Goal: Task Accomplishment & Management: Manage account settings

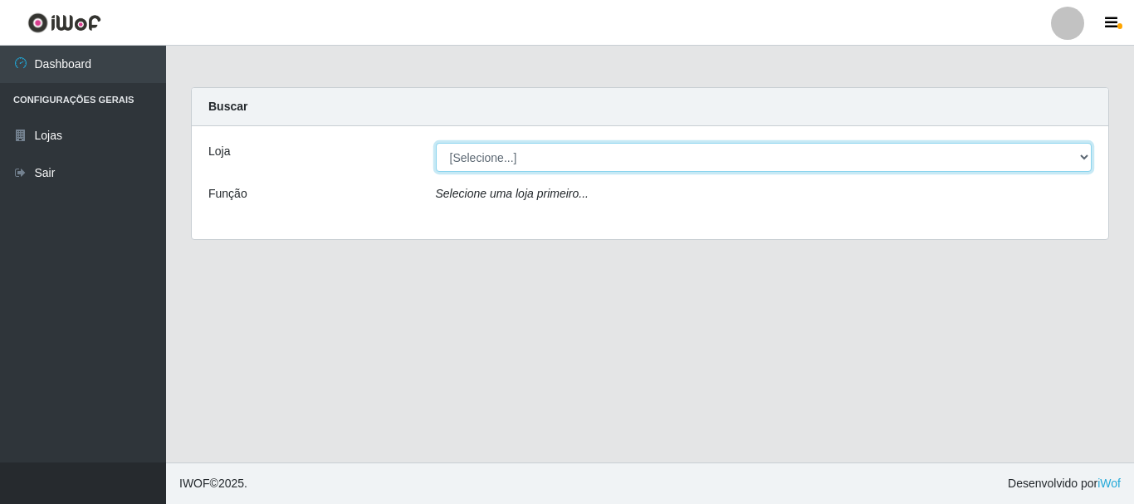
drag, startPoint x: 1078, startPoint y: 159, endPoint x: 1074, endPoint y: 168, distance: 10.0
click at [1078, 159] on select "[Selecione...] O Cestão - [GEOGRAPHIC_DATA]" at bounding box center [764, 157] width 657 height 29
select select "238"
click at [436, 143] on select "[Selecione...] O Cestão - [GEOGRAPHIC_DATA]" at bounding box center [764, 157] width 657 height 29
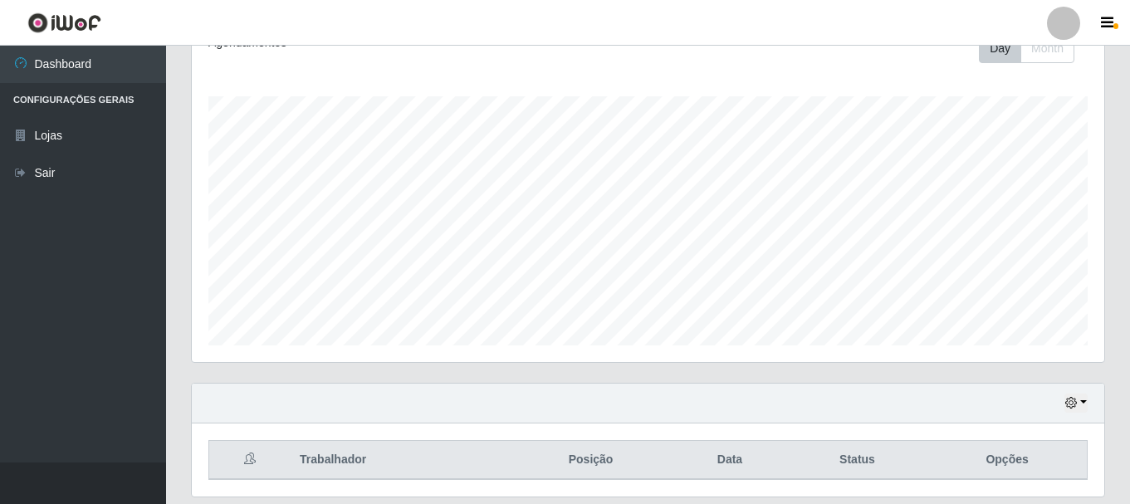
scroll to position [303, 0]
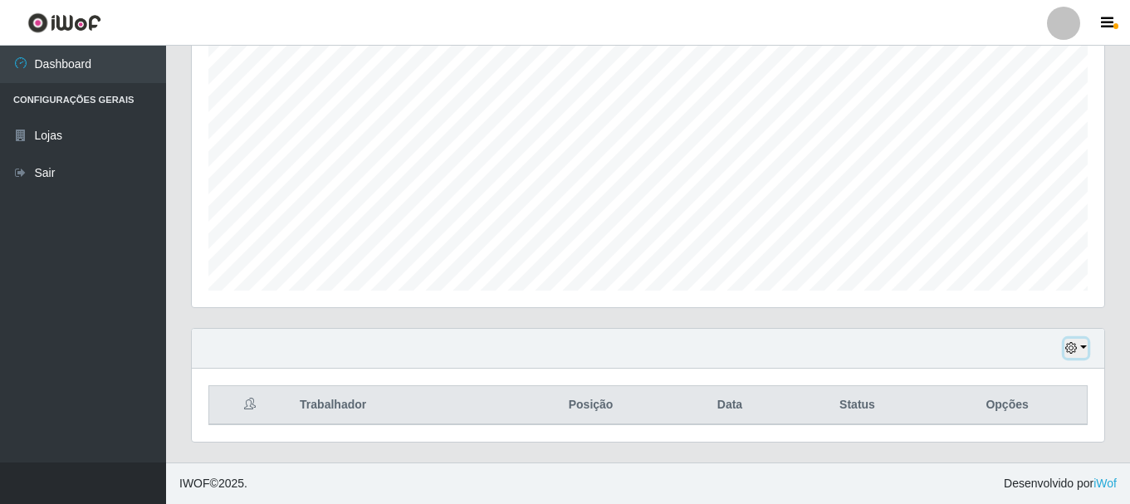
click at [1083, 349] on button "button" at bounding box center [1075, 348] width 23 height 19
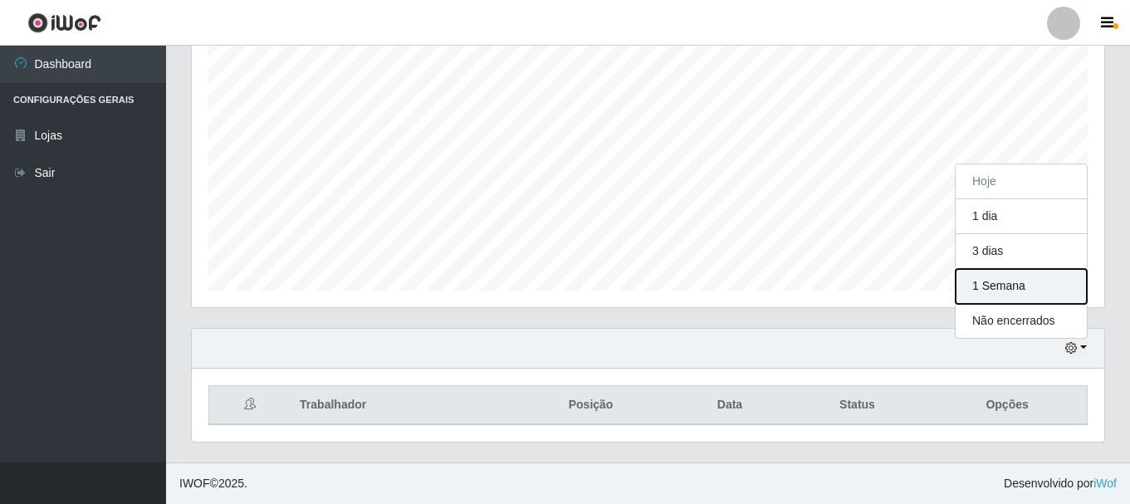
click at [1071, 295] on button "1 Semana" at bounding box center [1020, 286] width 131 height 35
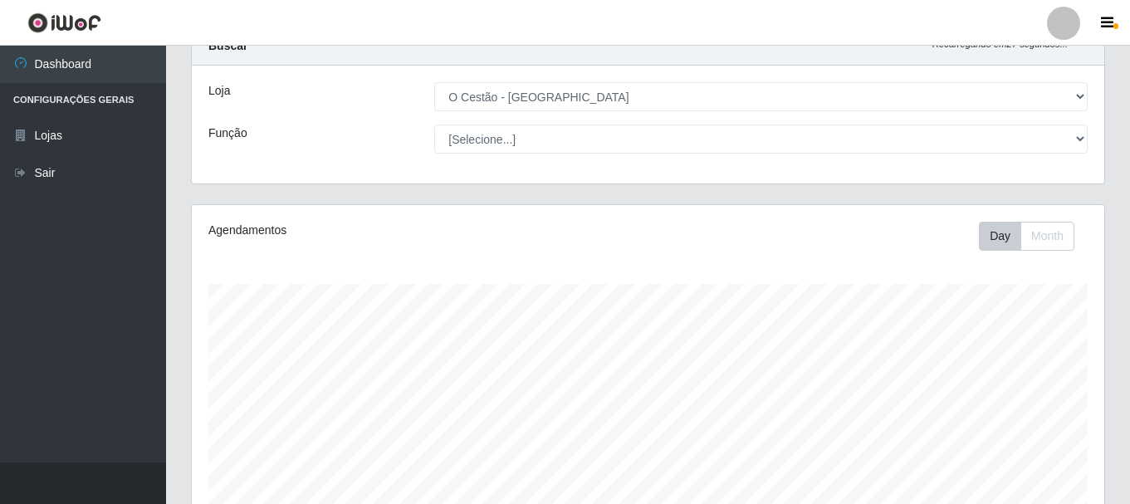
scroll to position [0, 0]
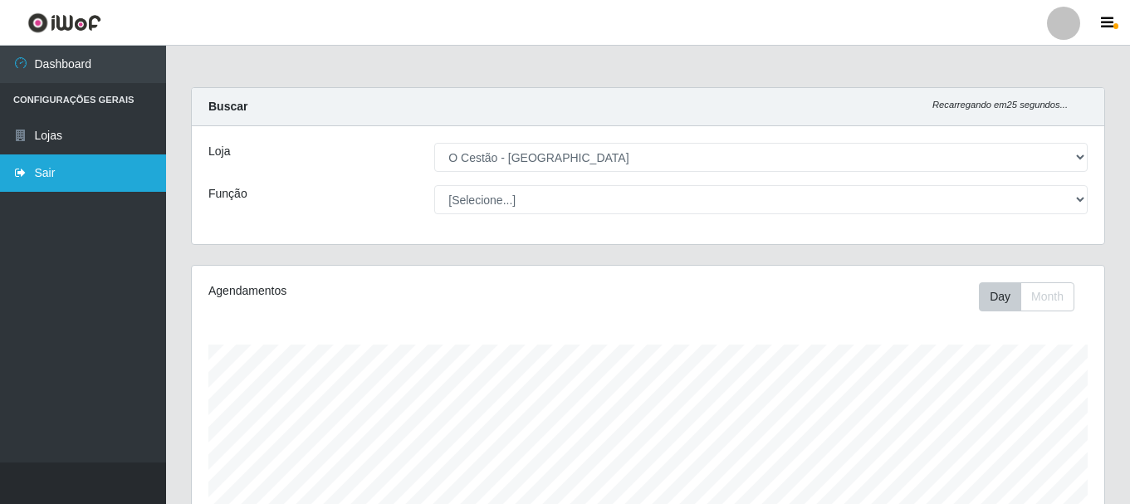
click at [57, 172] on link "Sair" at bounding box center [83, 172] width 166 height 37
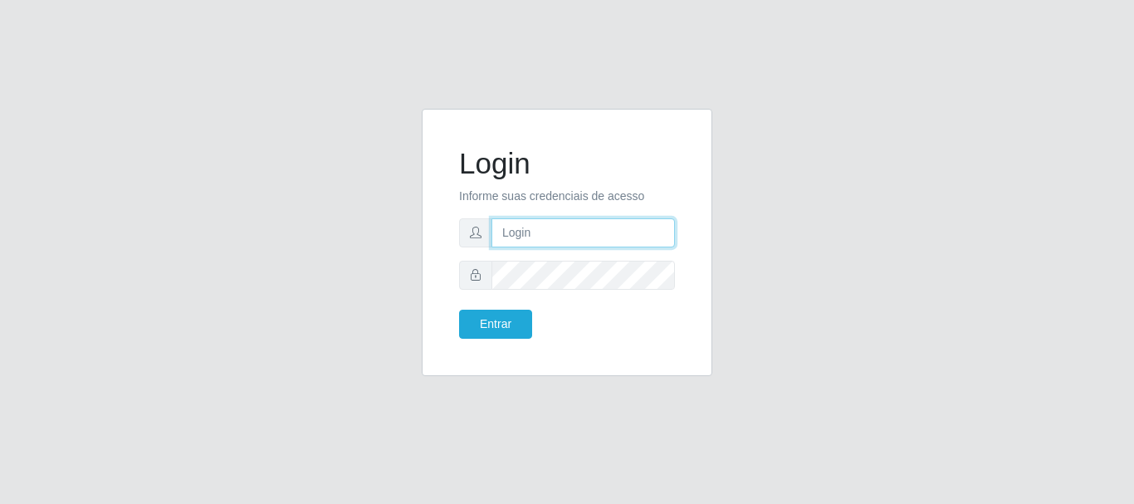
type input "maria@cestao"
click at [618, 225] on input "maria@cestao" at bounding box center [582, 232] width 183 height 29
click at [459, 310] on button "Entrar" at bounding box center [495, 324] width 73 height 29
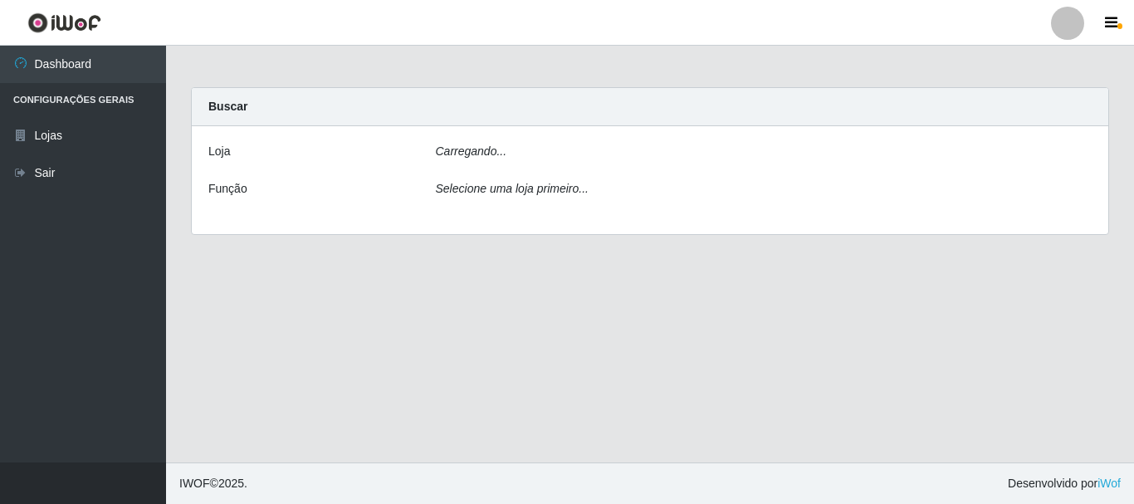
click at [501, 330] on main "Carregando... Buscar Loja Carregando... Função Selecione uma loja primeiro..." at bounding box center [650, 254] width 968 height 417
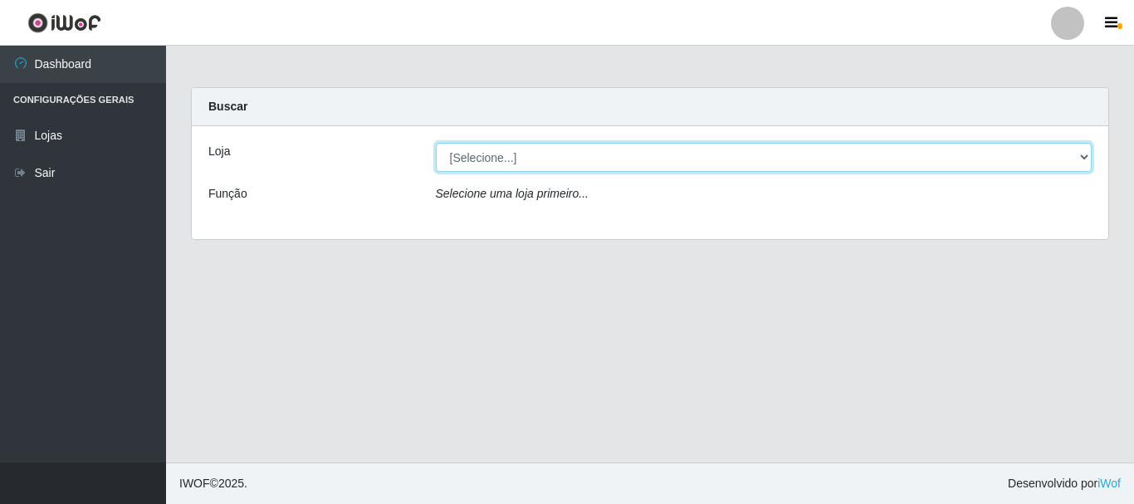
click at [1081, 160] on select "[Selecione...] O Cestão - Bayeux" at bounding box center [764, 157] width 657 height 29
select select "238"
click at [436, 143] on select "[Selecione...] O Cestão - Bayeux" at bounding box center [764, 157] width 657 height 29
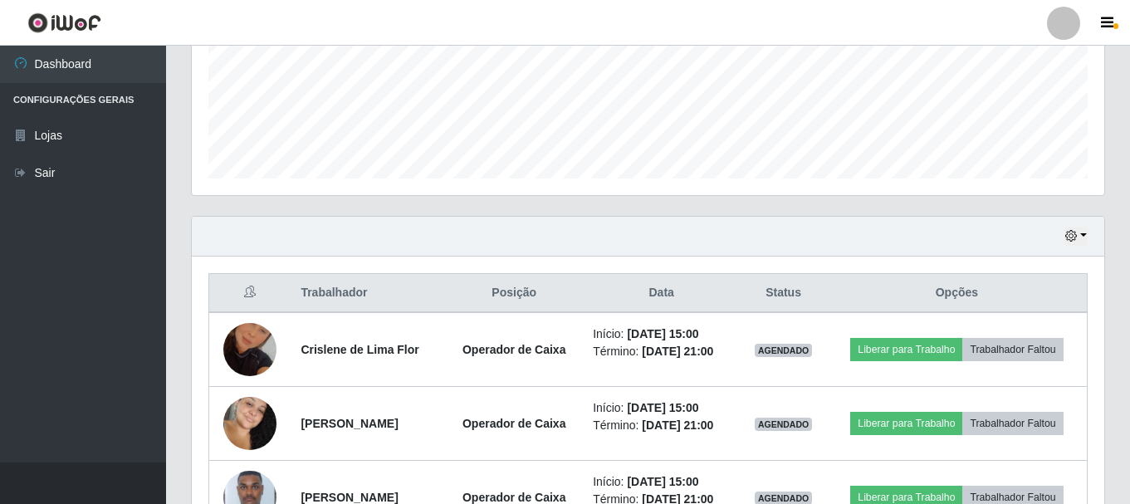
scroll to position [303, 0]
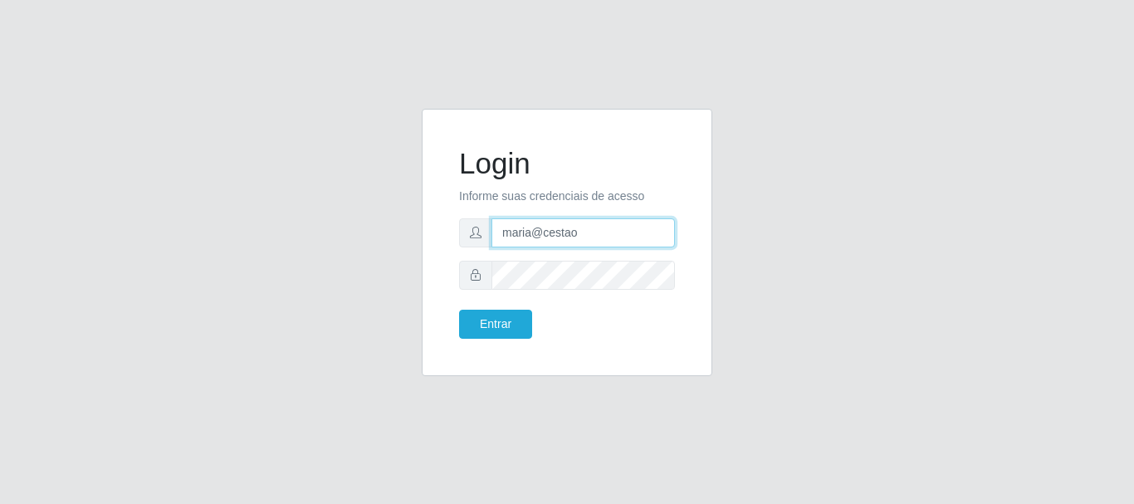
drag, startPoint x: 629, startPoint y: 227, endPoint x: 138, endPoint y: 253, distance: 492.1
click at [138, 253] on div "Login Informe suas credenciais de acesso maria@cestao Entrar" at bounding box center [567, 252] width 946 height 287
type input "paulobayeux@ocestao"
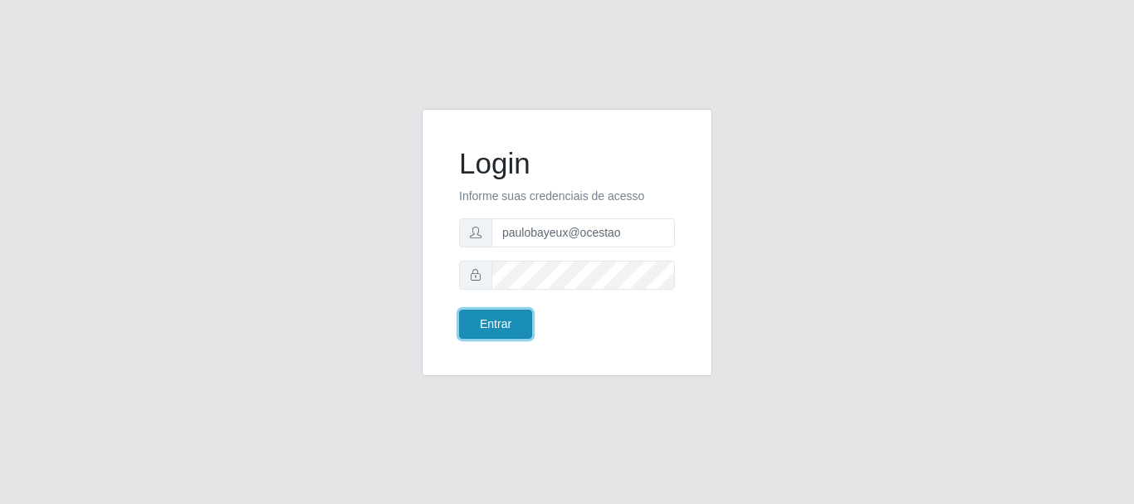
click at [517, 329] on button "Entrar" at bounding box center [495, 324] width 73 height 29
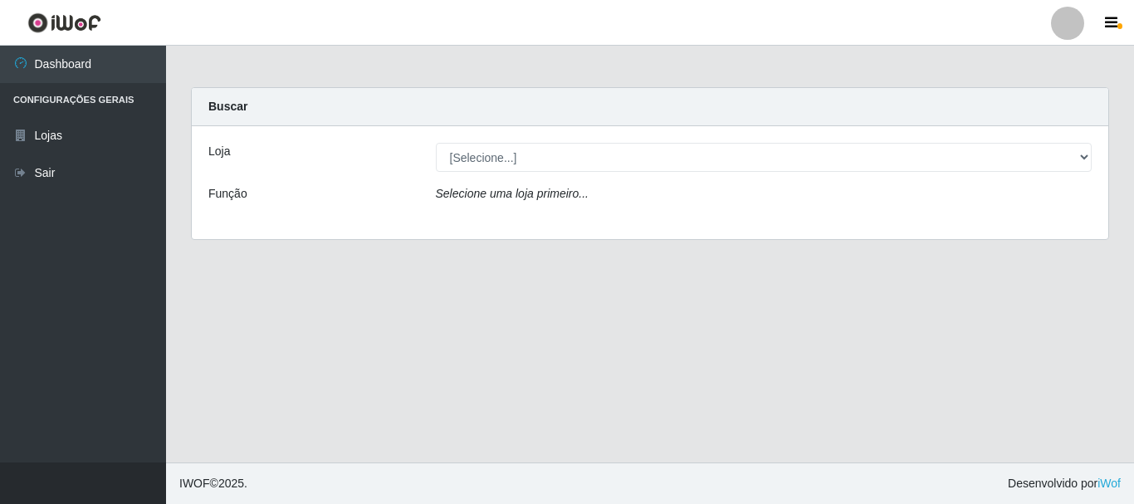
click at [134, 99] on li "Configurações Gerais" at bounding box center [83, 100] width 166 height 34
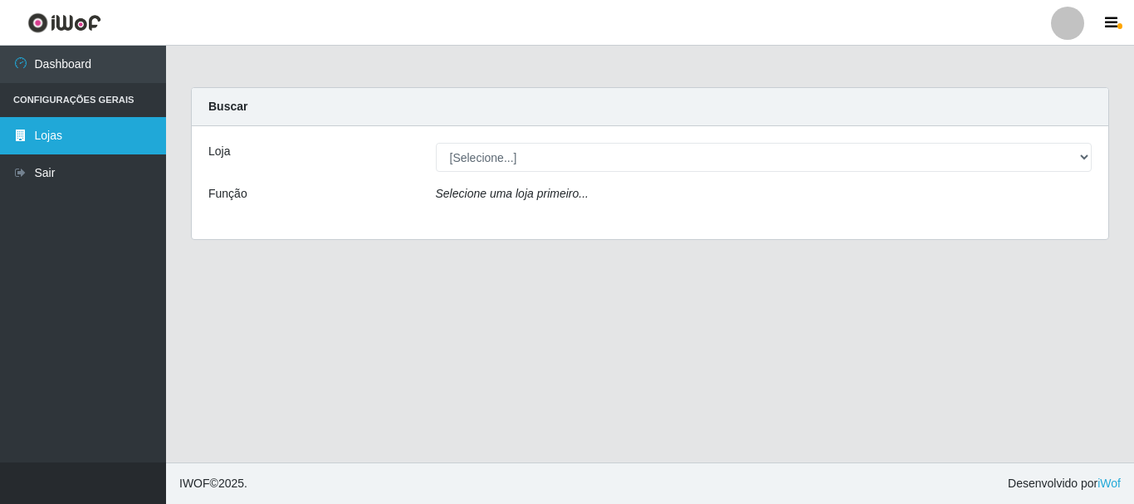
click at [43, 142] on link "Lojas" at bounding box center [83, 135] width 166 height 37
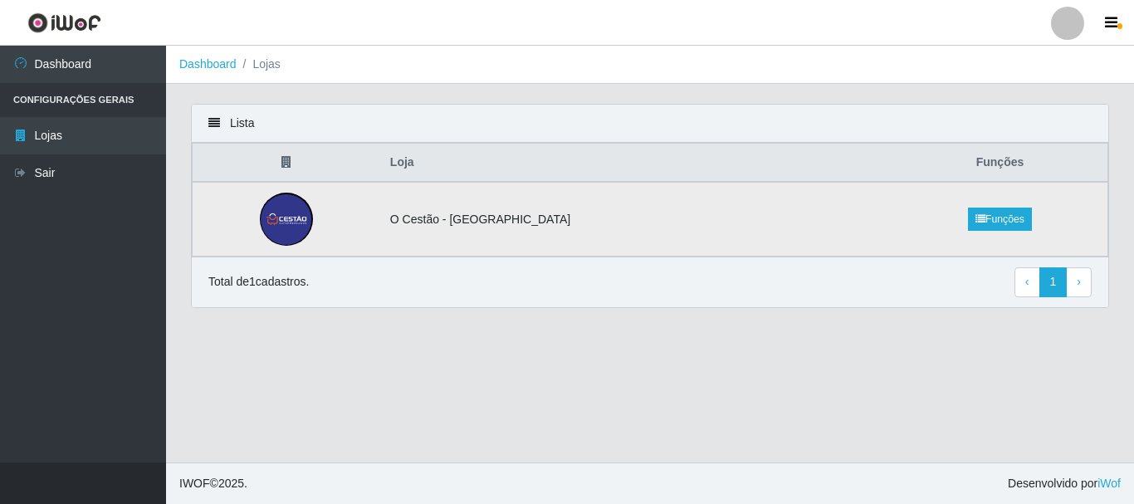
click at [309, 213] on img at bounding box center [286, 219] width 53 height 53
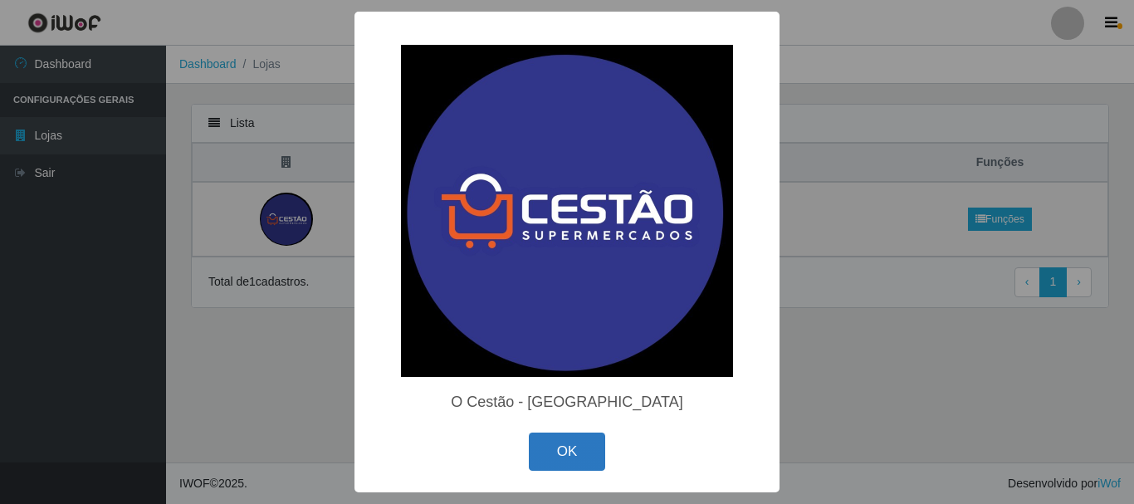
click at [556, 437] on button "OK" at bounding box center [567, 451] width 77 height 39
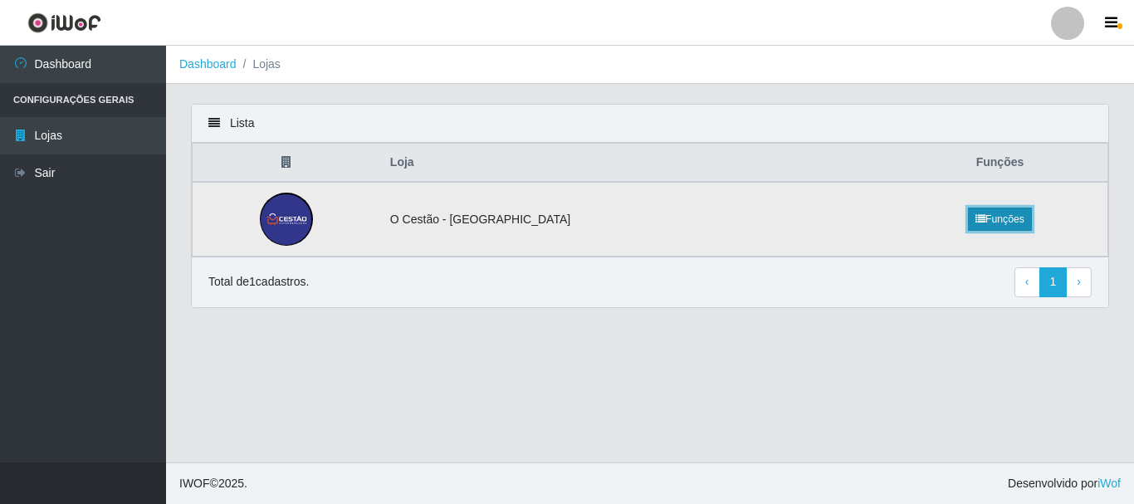
click at [970, 208] on link "Funções" at bounding box center [1000, 219] width 64 height 23
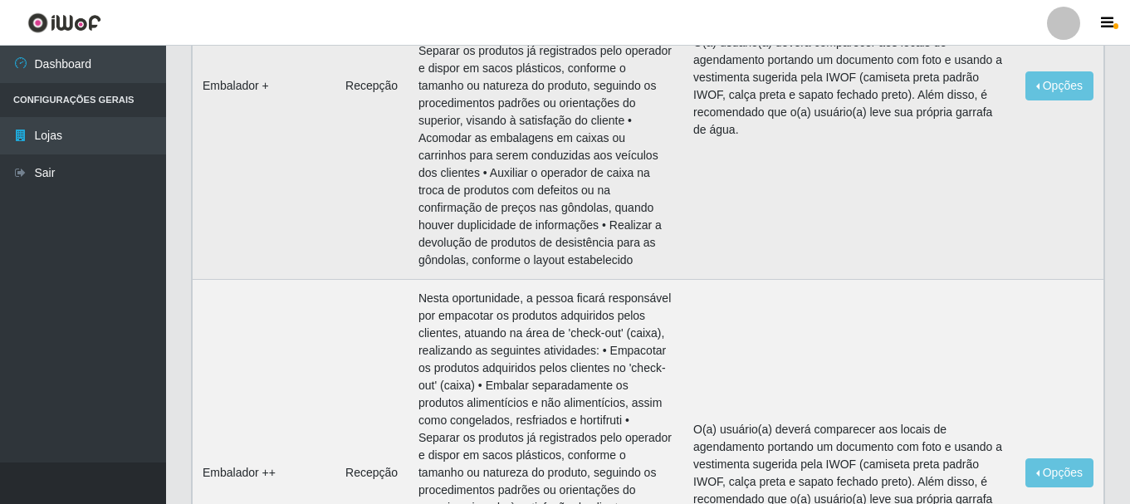
scroll to position [498, 0]
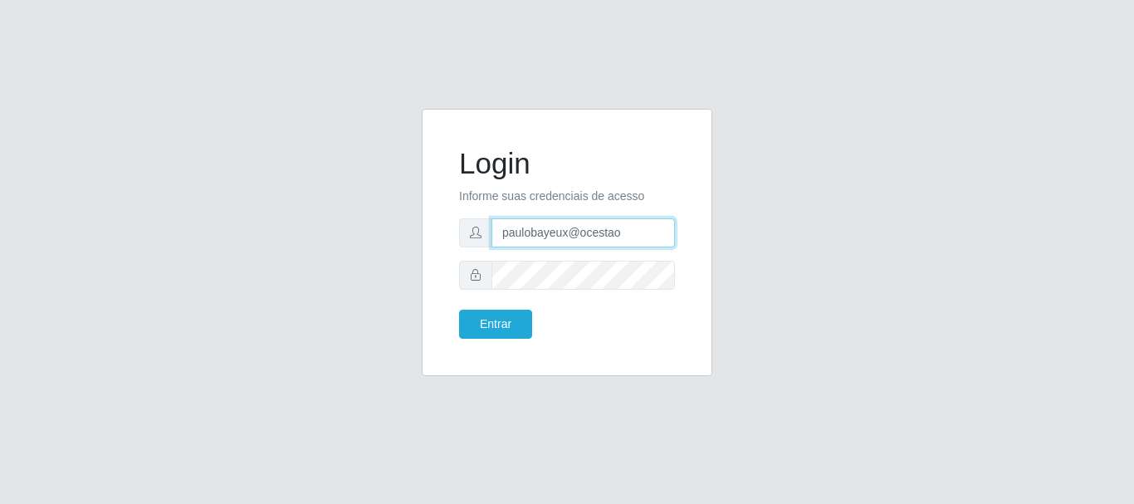
click at [608, 232] on input "paulobayeux@ocestao" at bounding box center [582, 232] width 183 height 29
type input "ricardo@cestao"
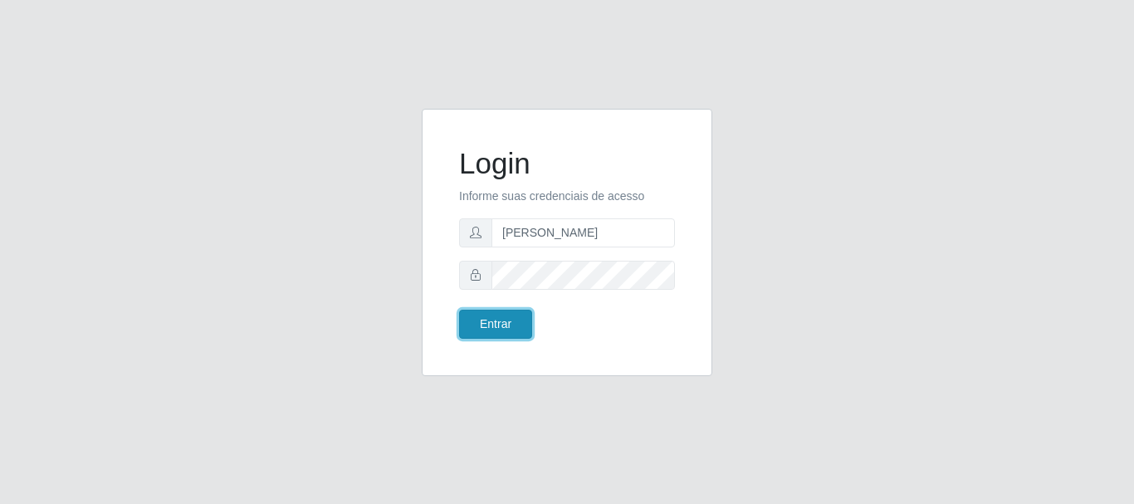
click at [488, 333] on button "Entrar" at bounding box center [495, 324] width 73 height 29
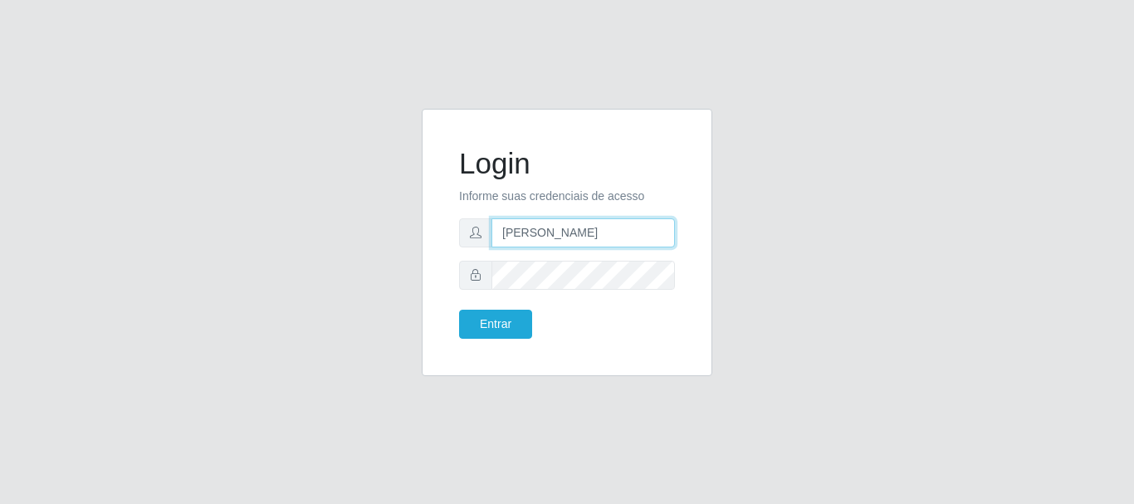
click at [594, 236] on input "ricardo@cestao" at bounding box center [582, 232] width 183 height 29
type input "paulobayeux@ocestao"
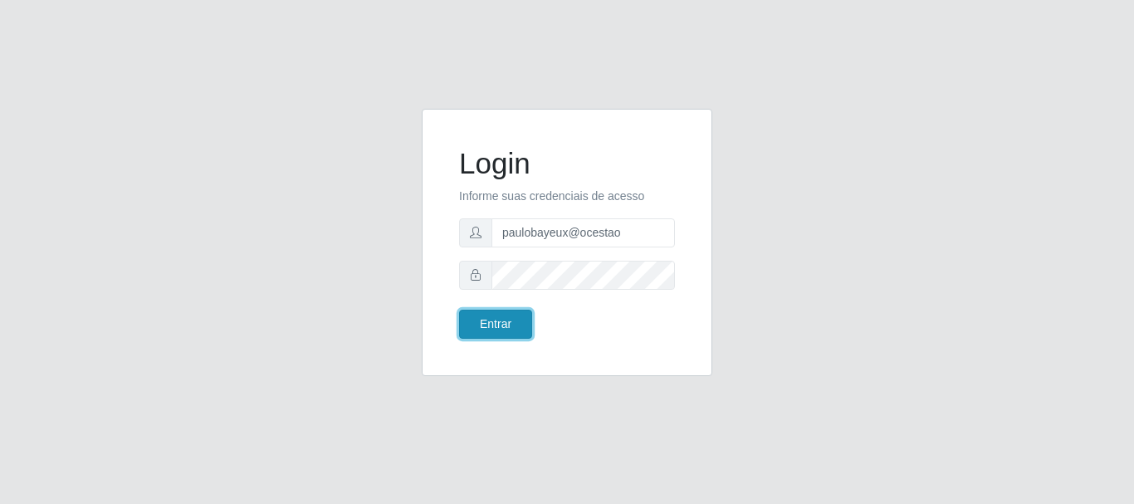
click at [487, 314] on button "Entrar" at bounding box center [495, 324] width 73 height 29
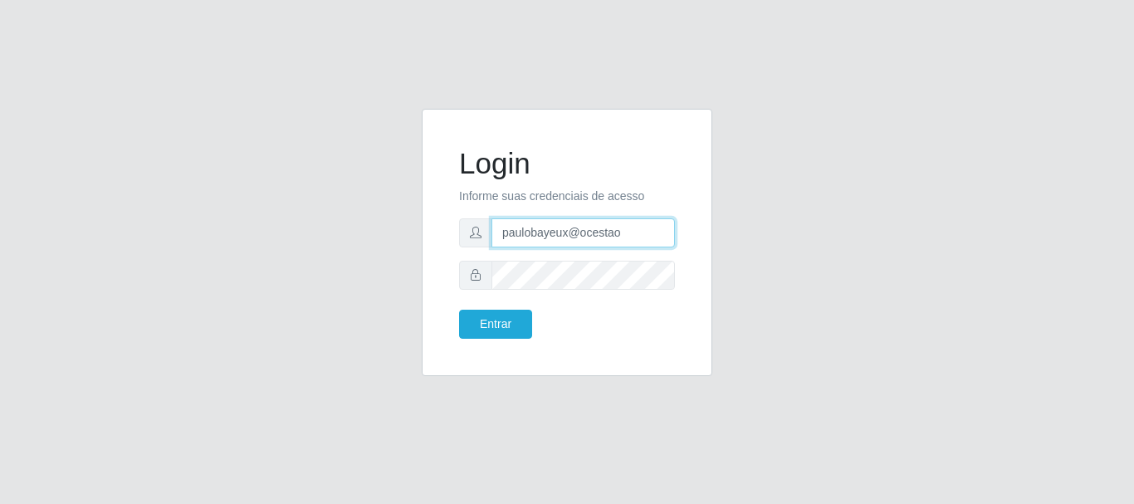
click at [657, 232] on input "paulobayeux@ocestao" at bounding box center [582, 232] width 183 height 29
type input "[PERSON_NAME]"
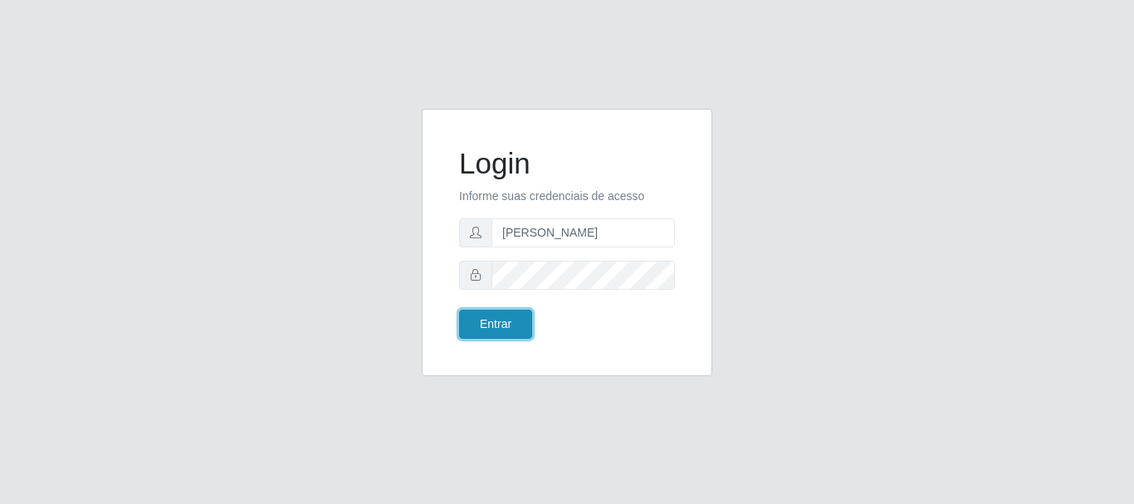
click at [510, 331] on button "Entrar" at bounding box center [495, 324] width 73 height 29
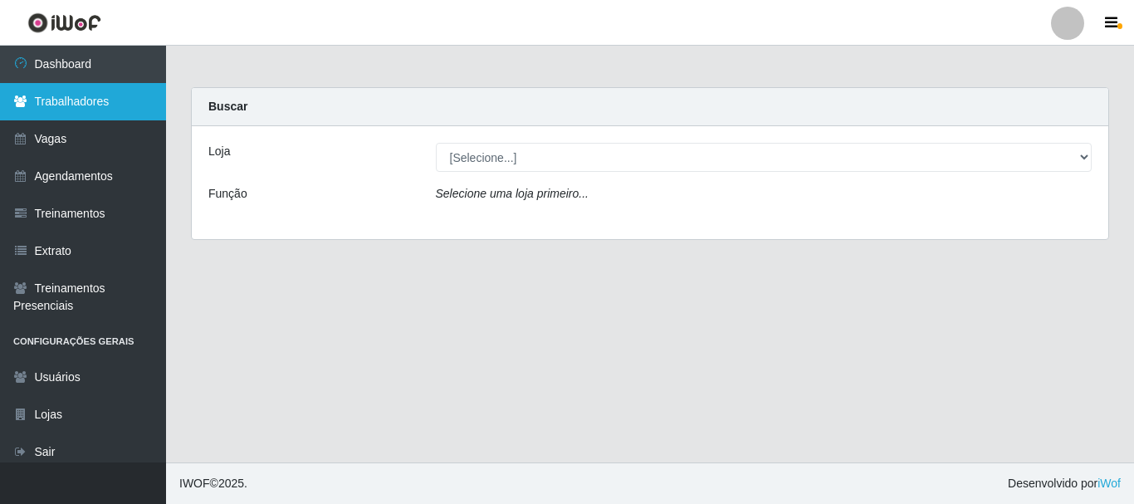
click at [126, 109] on link "Trabalhadores" at bounding box center [83, 101] width 166 height 37
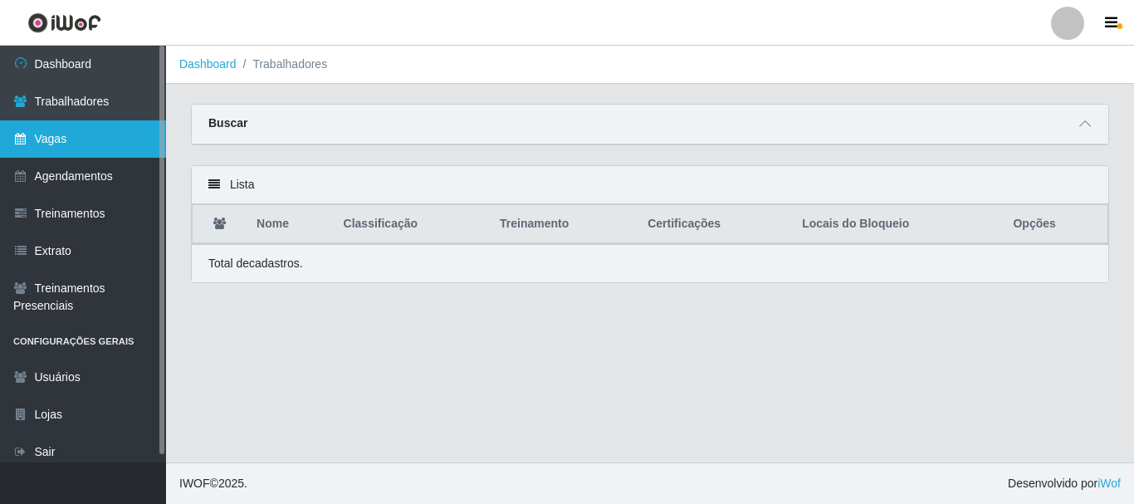
click at [123, 137] on link "Vagas" at bounding box center [83, 138] width 166 height 37
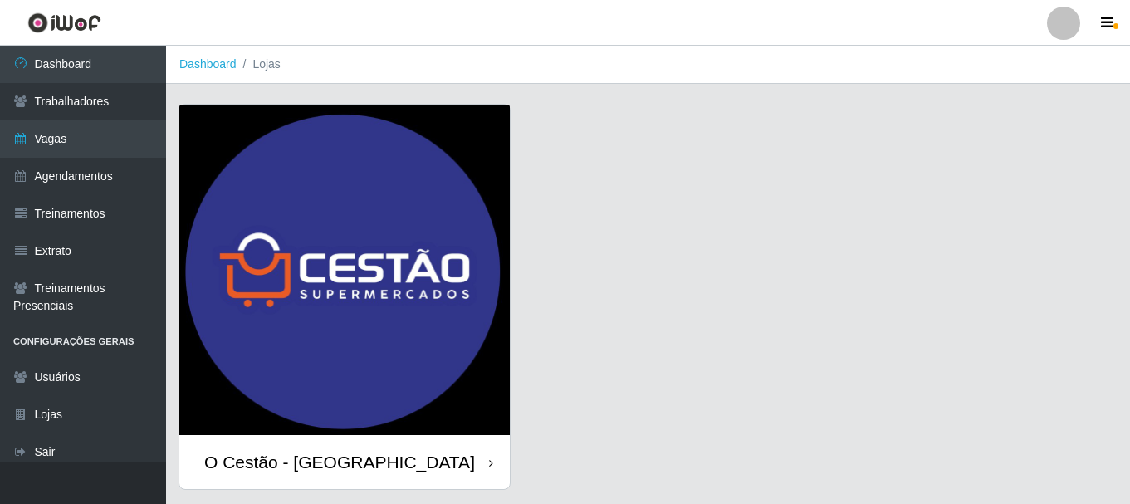
click at [323, 246] on img at bounding box center [344, 270] width 330 height 330
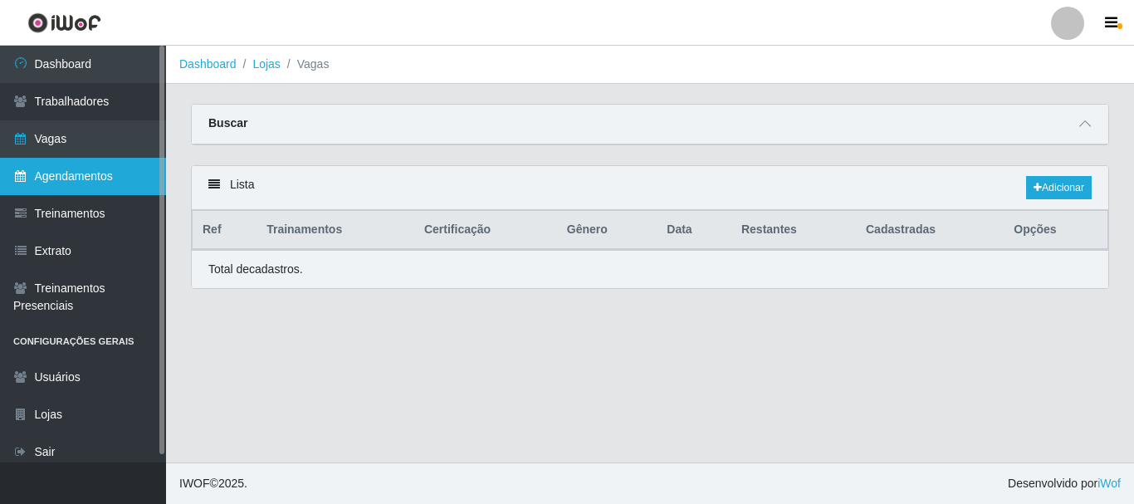
click at [108, 178] on link "Agendamentos" at bounding box center [83, 176] width 166 height 37
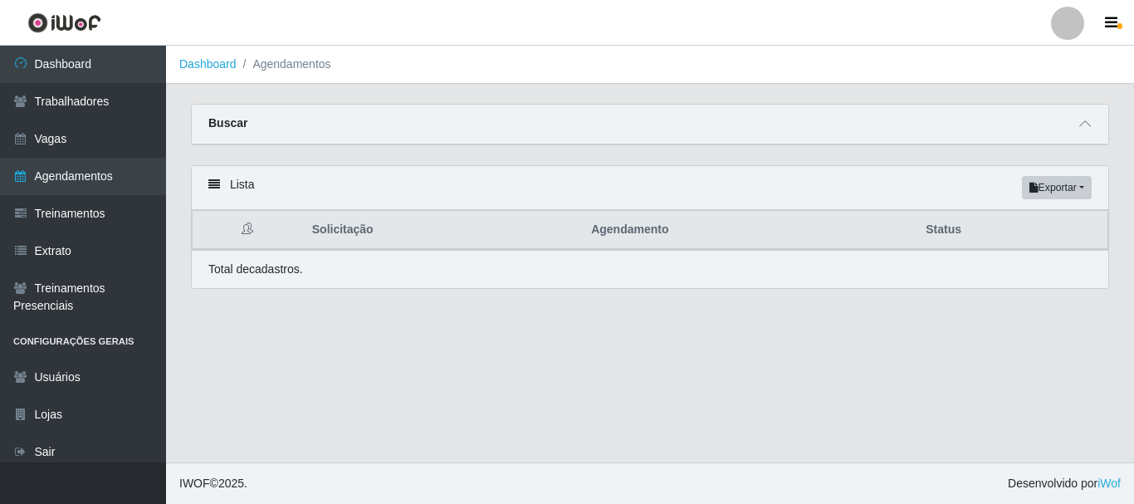
click at [211, 188] on icon at bounding box center [214, 184] width 12 height 12
click at [1083, 189] on button "Exportar" at bounding box center [1057, 187] width 70 height 23
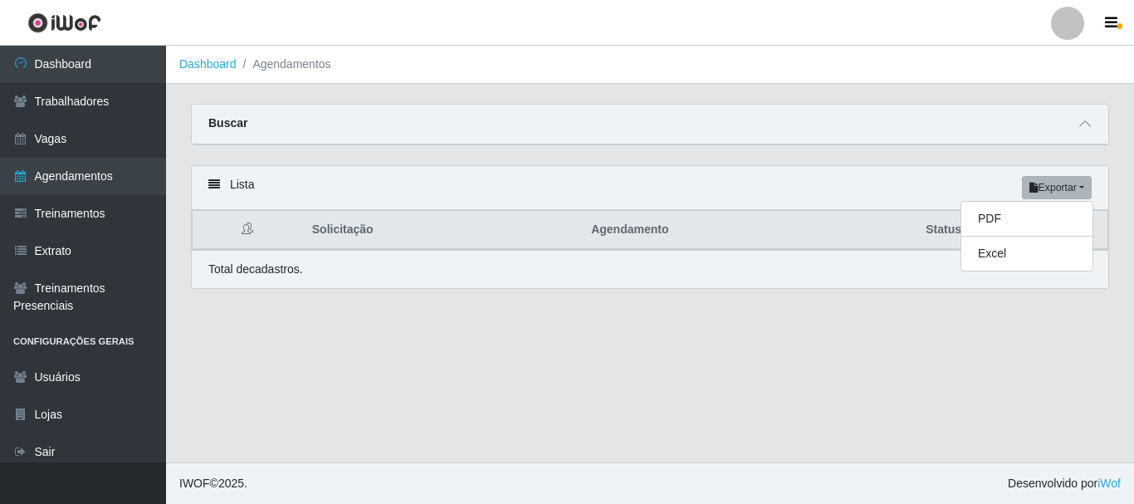
click at [215, 178] on div "Lista Exportar PDF Excel" at bounding box center [650, 188] width 916 height 44
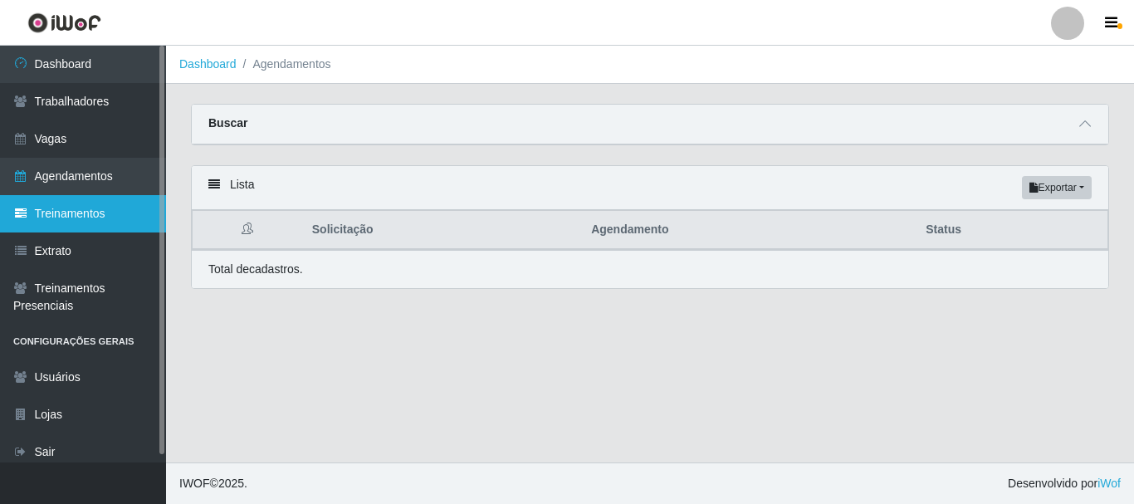
click at [130, 215] on link "Treinamentos" at bounding box center [83, 213] width 166 height 37
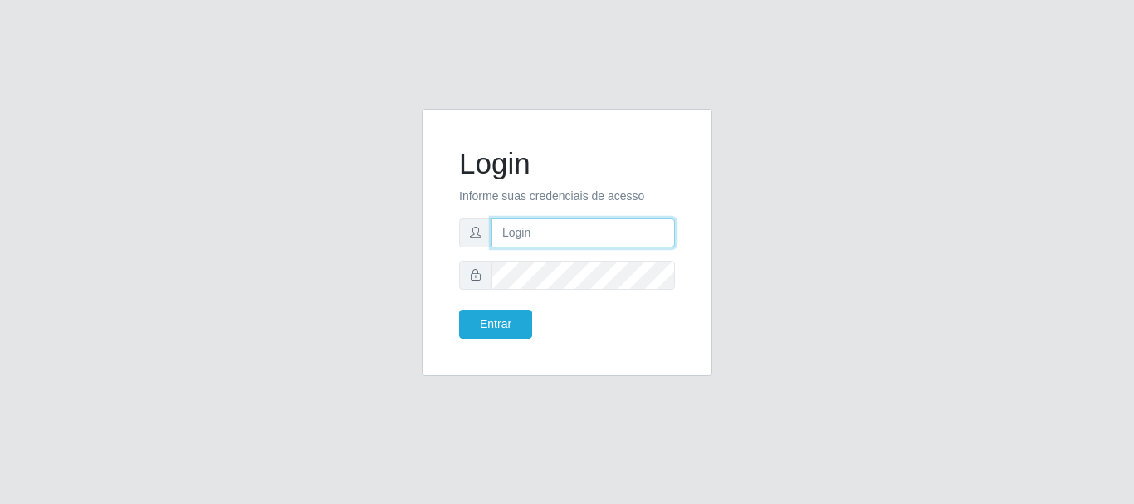
type input "[PERSON_NAME]"
drag, startPoint x: 608, startPoint y: 232, endPoint x: 201, endPoint y: 274, distance: 409.7
click at [204, 274] on div "Login Informe suas credenciais de acesso [PERSON_NAME] Entrar" at bounding box center [567, 252] width 946 height 287
type input "[PERSON_NAME]"
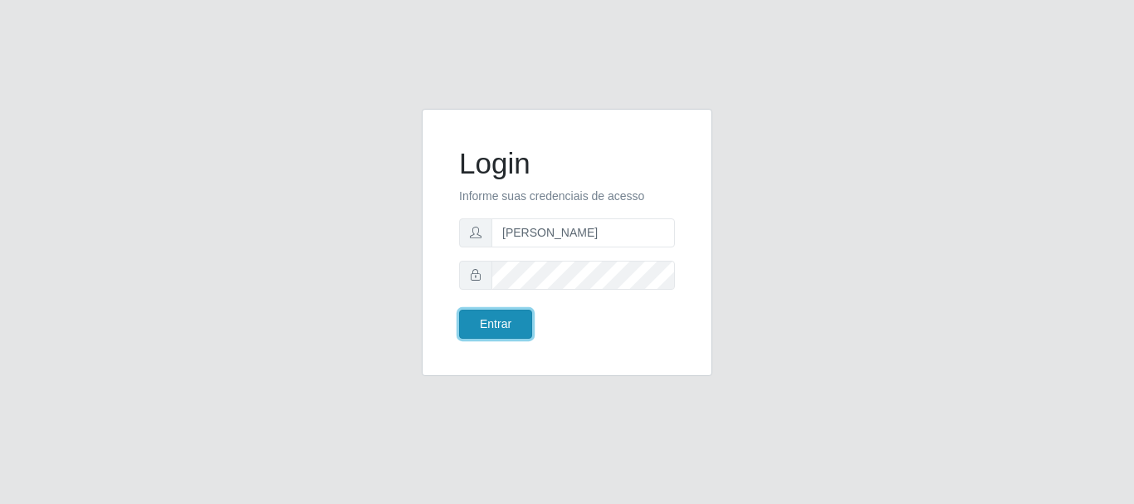
click at [505, 320] on button "Entrar" at bounding box center [495, 324] width 73 height 29
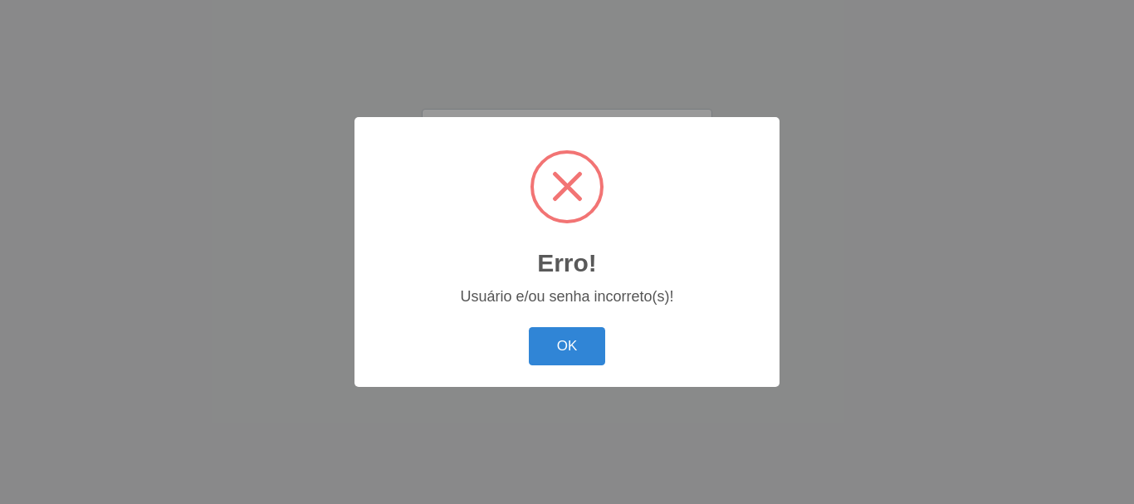
drag, startPoint x: 579, startPoint y: 352, endPoint x: 583, endPoint y: 277, distance: 74.8
click at [580, 353] on button "OK" at bounding box center [567, 346] width 77 height 39
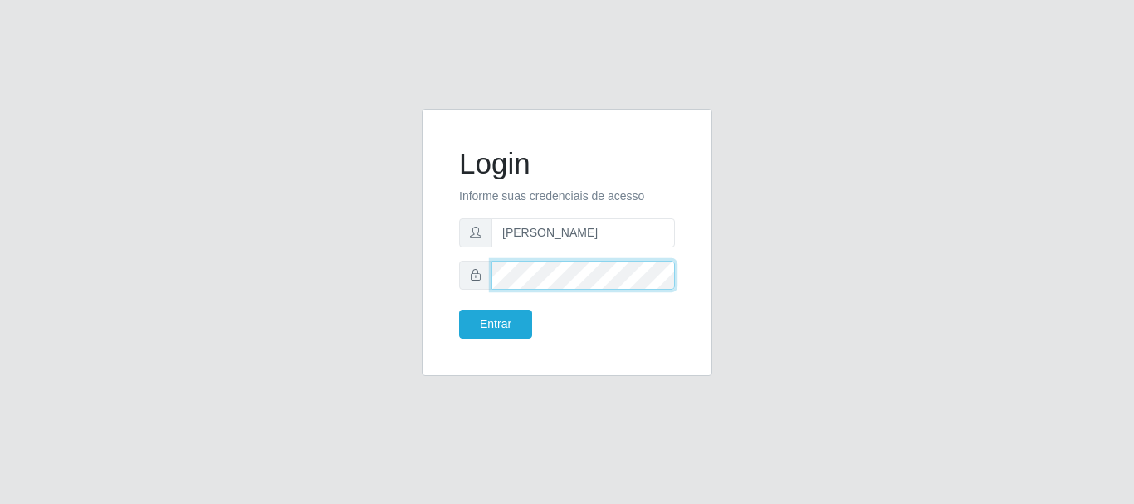
click at [231, 289] on div "Login Informe suas credenciais de acesso [PERSON_NAME] Entrar" at bounding box center [567, 252] width 946 height 287
drag, startPoint x: 616, startPoint y: 237, endPoint x: 194, endPoint y: 258, distance: 422.2
click at [194, 258] on div "Login Informe suas credenciais de acesso [PERSON_NAME] Entrar" at bounding box center [567, 252] width 946 height 287
